Goal: Information Seeking & Learning: Learn about a topic

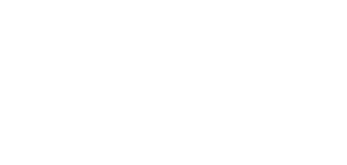
scroll to position [1020, 0]
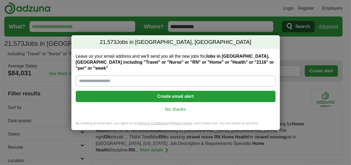
click at [174, 107] on link "No, thanks" at bounding box center [175, 110] width 191 height 6
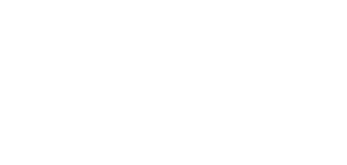
scroll to position [976, 0]
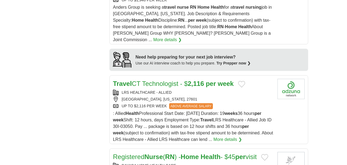
scroll to position [434, 0]
